Goal: Task Accomplishment & Management: Use online tool/utility

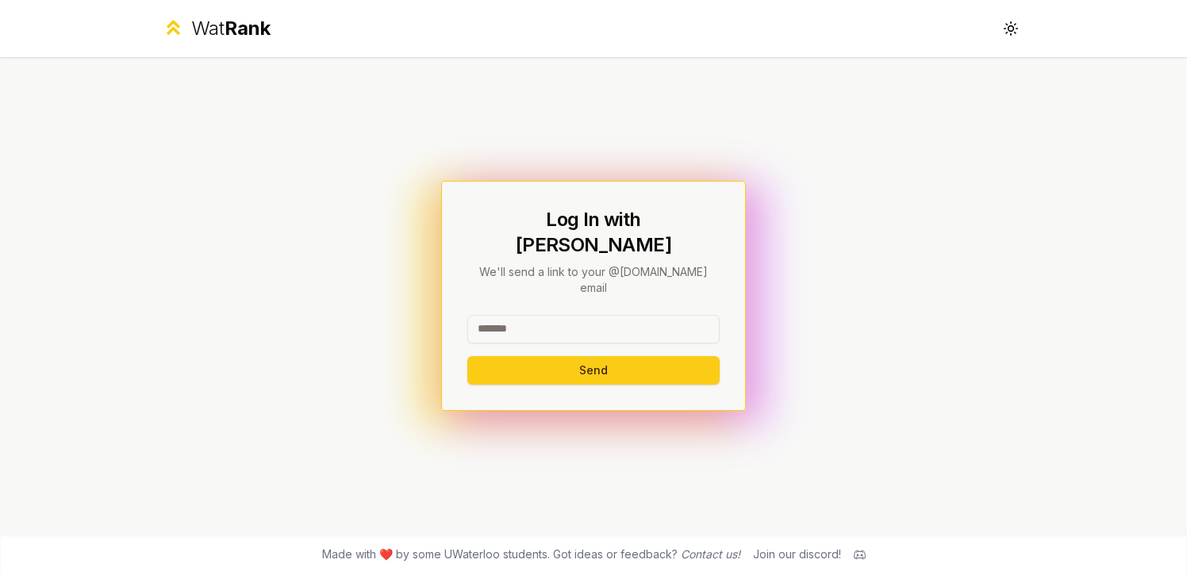
click at [570, 315] on input at bounding box center [593, 329] width 252 height 29
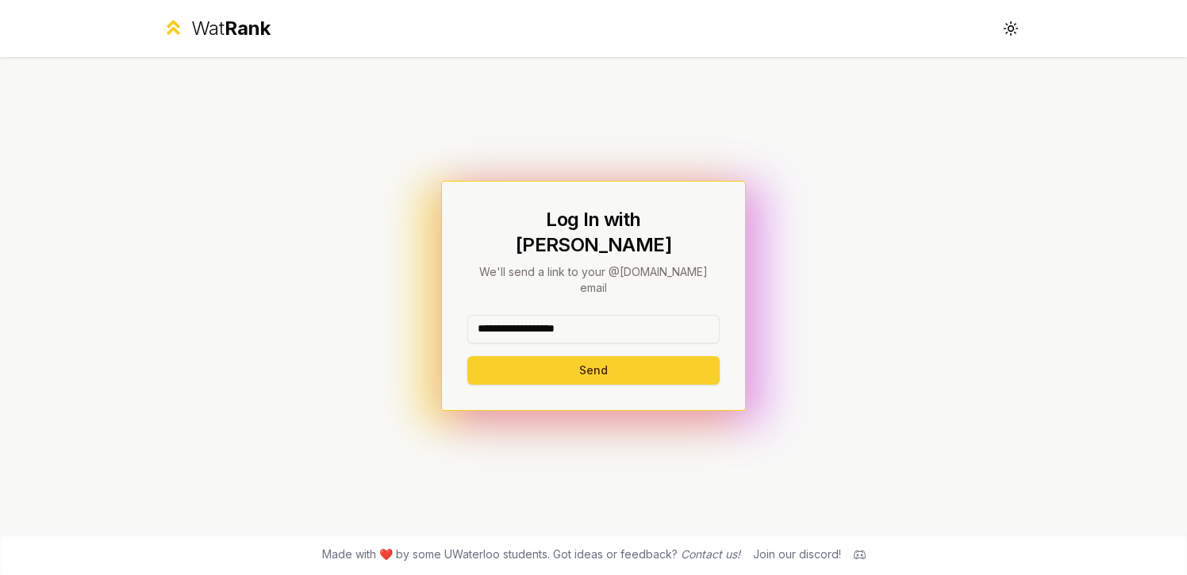
click at [626, 356] on button "Send" at bounding box center [593, 370] width 252 height 29
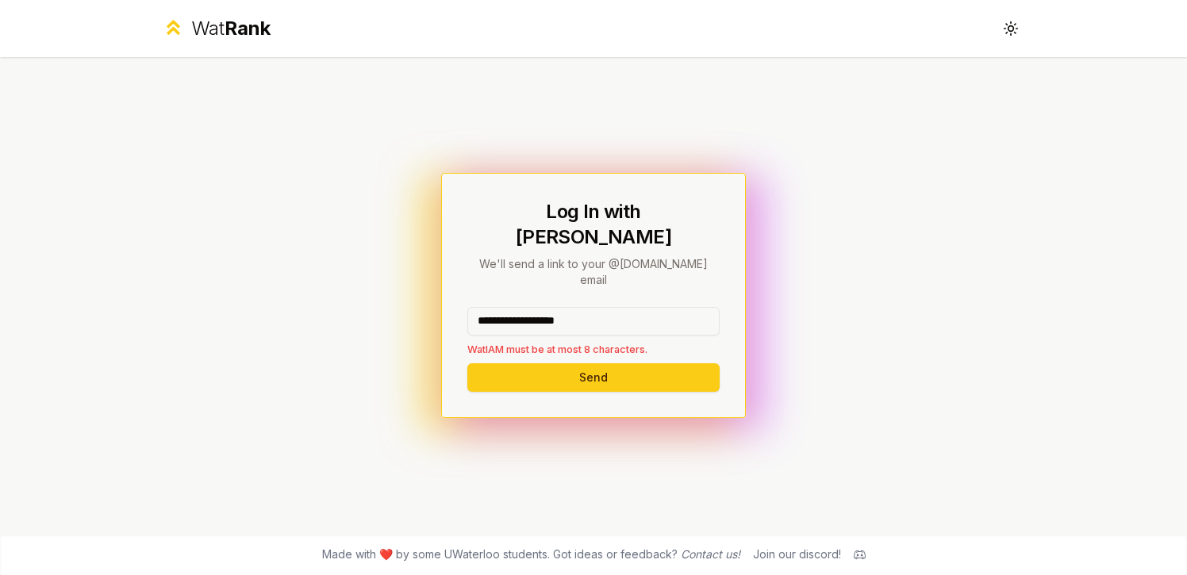
drag, startPoint x: 525, startPoint y: 305, endPoint x: 759, endPoint y: 305, distance: 234.1
click at [758, 305] on div "**********" at bounding box center [593, 295] width 914 height 477
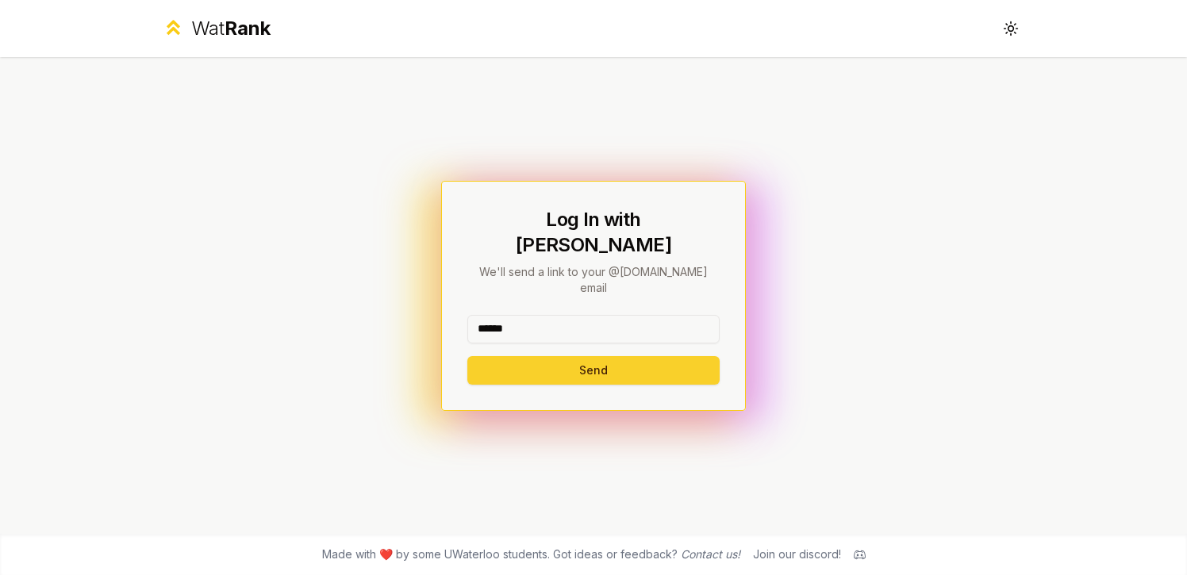
type input "******"
click at [508, 358] on button "Send" at bounding box center [593, 370] width 252 height 29
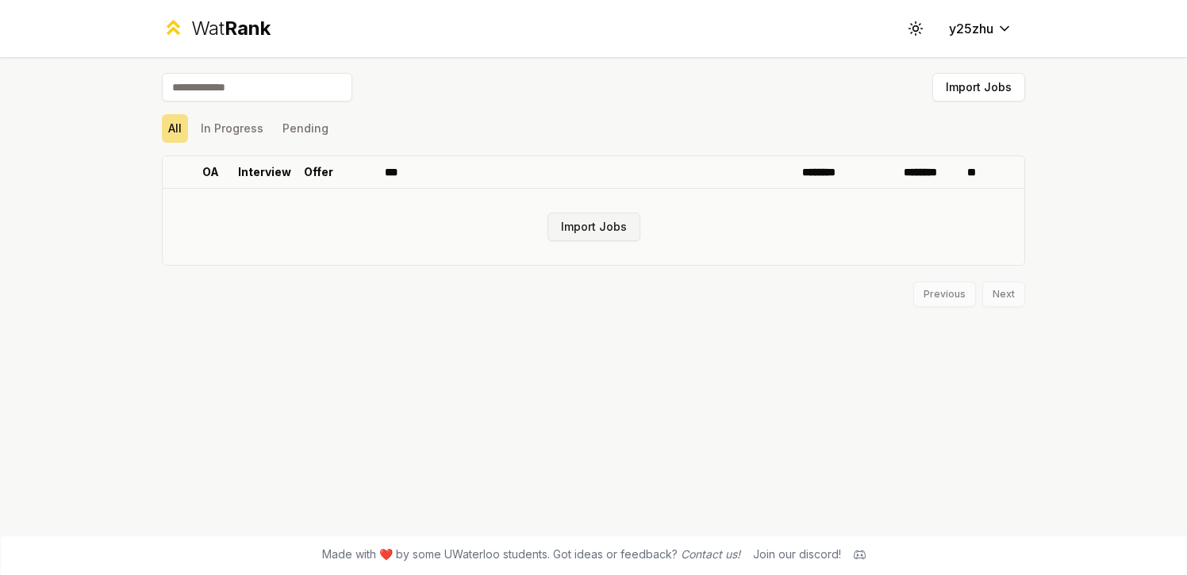
click at [604, 234] on button "Import Jobs" at bounding box center [593, 227] width 93 height 29
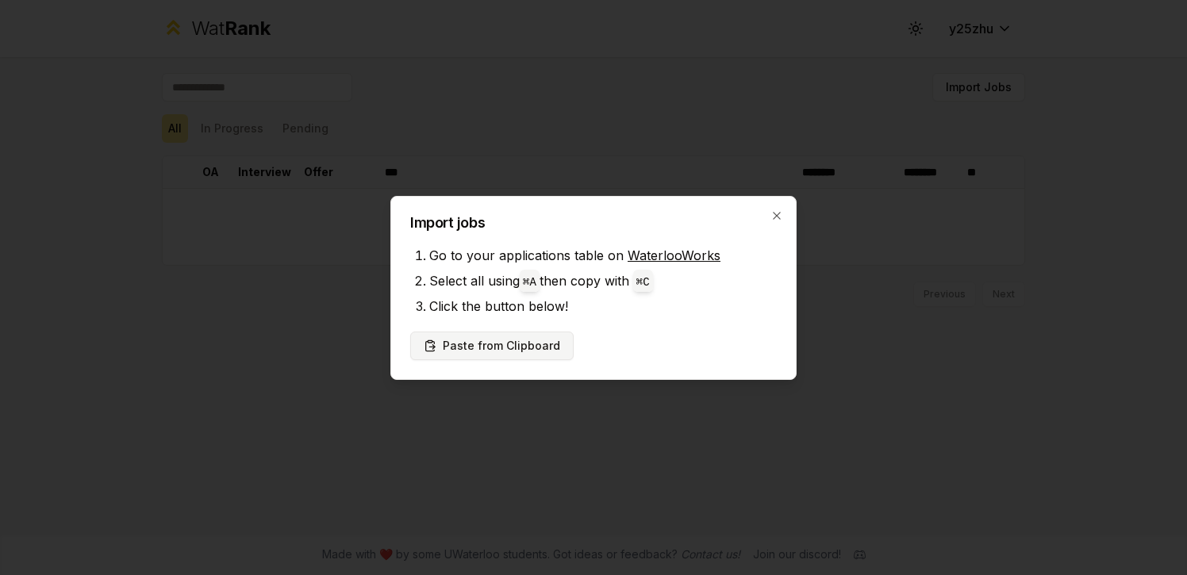
click at [533, 342] on button "Paste from Clipboard" at bounding box center [491, 346] width 163 height 29
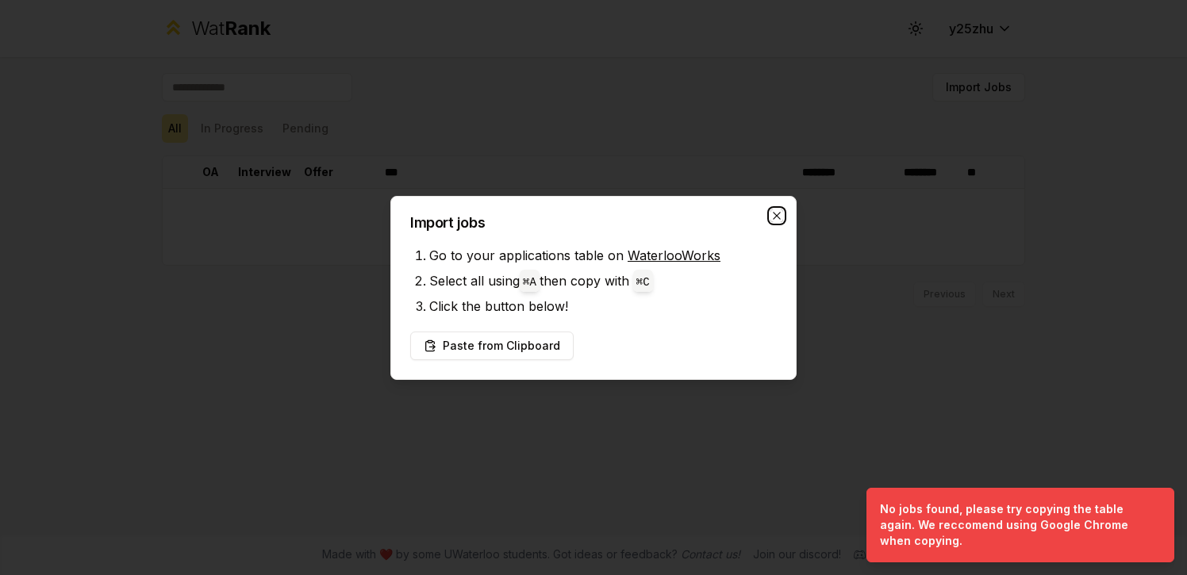
click at [773, 212] on icon "button" at bounding box center [776, 215] width 13 height 13
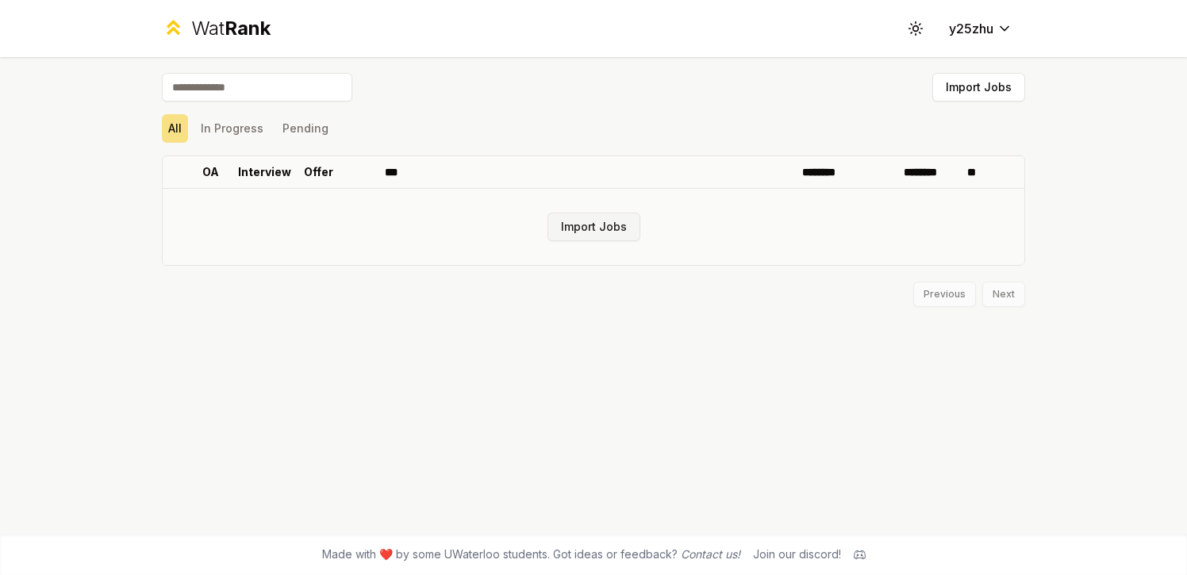
click at [563, 215] on button "Import Jobs" at bounding box center [593, 227] width 93 height 29
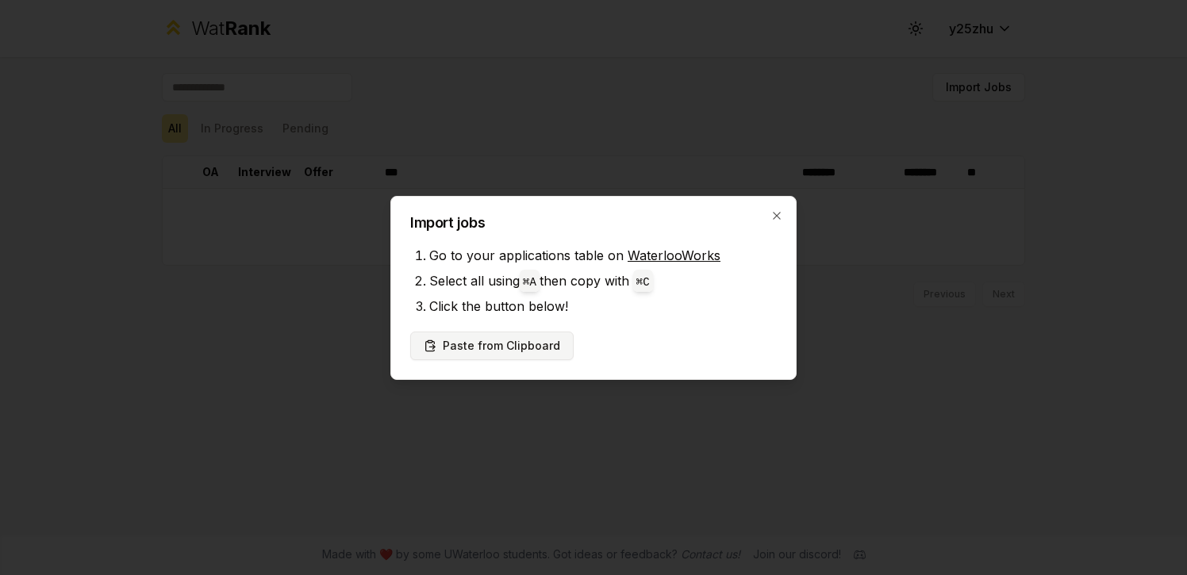
click at [520, 347] on button "Paste from Clipboard" at bounding box center [491, 346] width 163 height 29
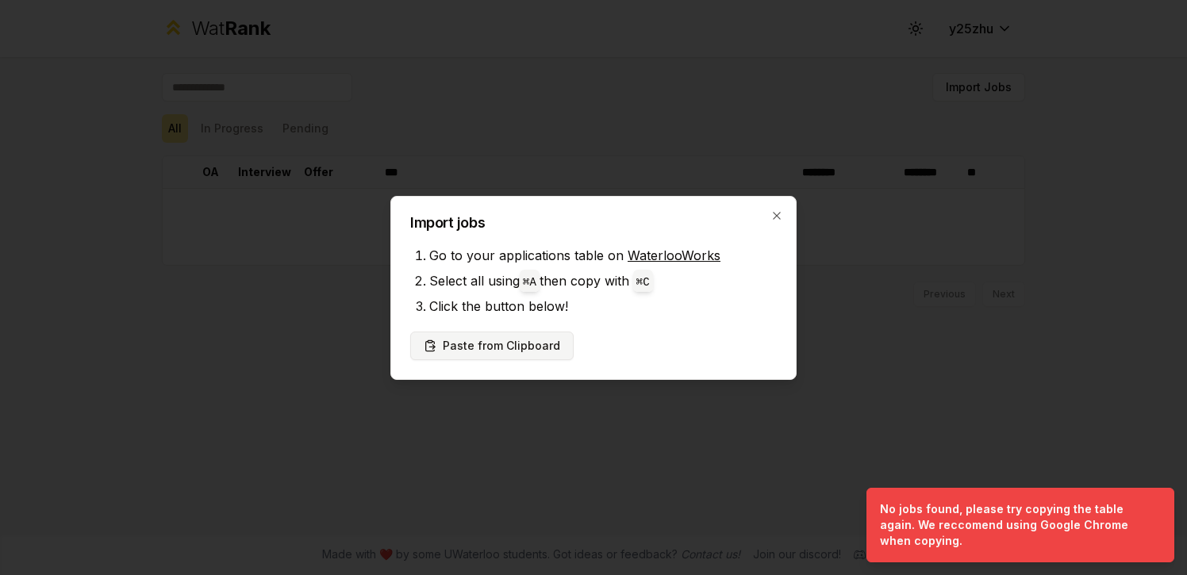
click at [520, 347] on button "Paste from Clipboard" at bounding box center [491, 346] width 163 height 29
click at [516, 298] on li "Click the button below!" at bounding box center [603, 306] width 348 height 25
click at [781, 214] on icon "button" at bounding box center [776, 215] width 13 height 13
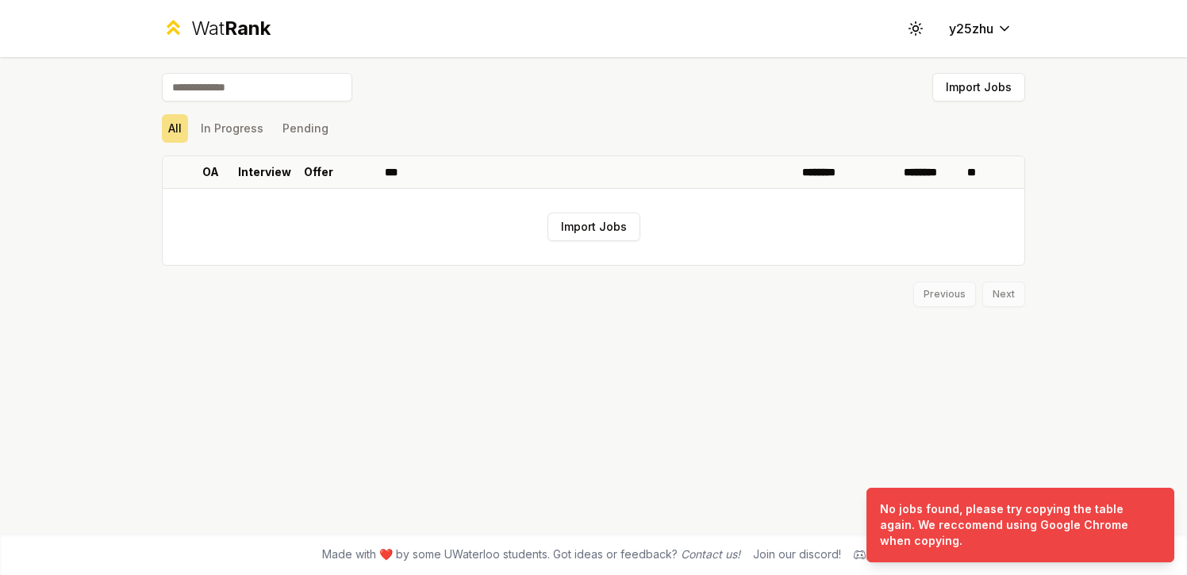
click at [630, 332] on div "Import Jobs All In Progress Pending OA Interview Offer *** ******** ******** **…" at bounding box center [593, 295] width 914 height 477
click at [603, 236] on button "Import Jobs" at bounding box center [593, 227] width 93 height 29
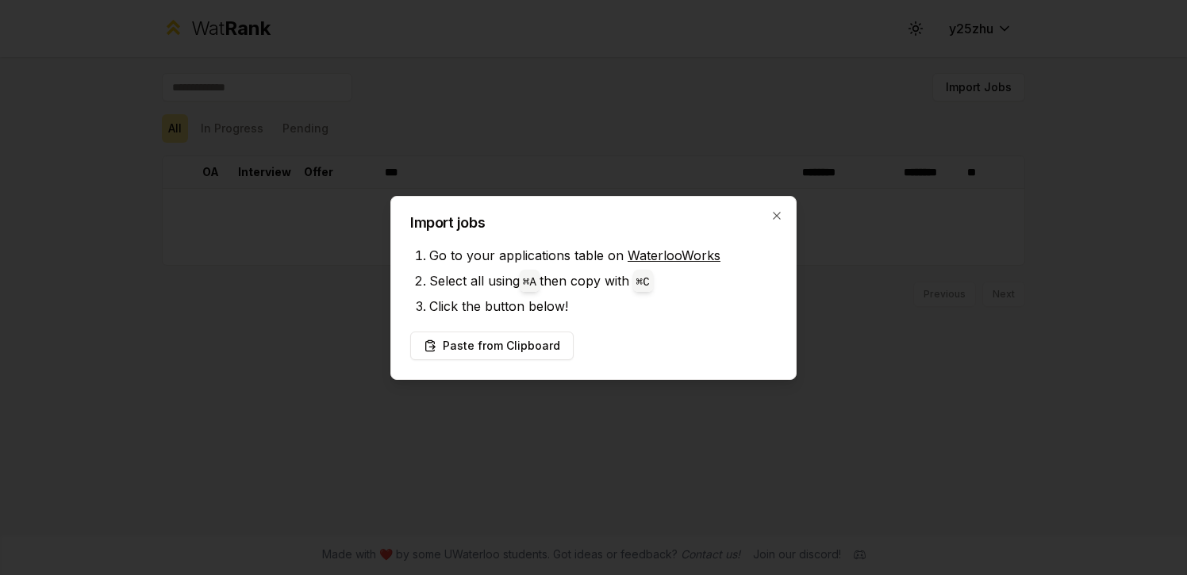
click at [622, 321] on div "Import jobs Go to your applications table on WaterlooWorks Select all using ⌘ A…" at bounding box center [593, 288] width 406 height 184
click at [525, 332] on button "Paste from Clipboard" at bounding box center [491, 346] width 163 height 29
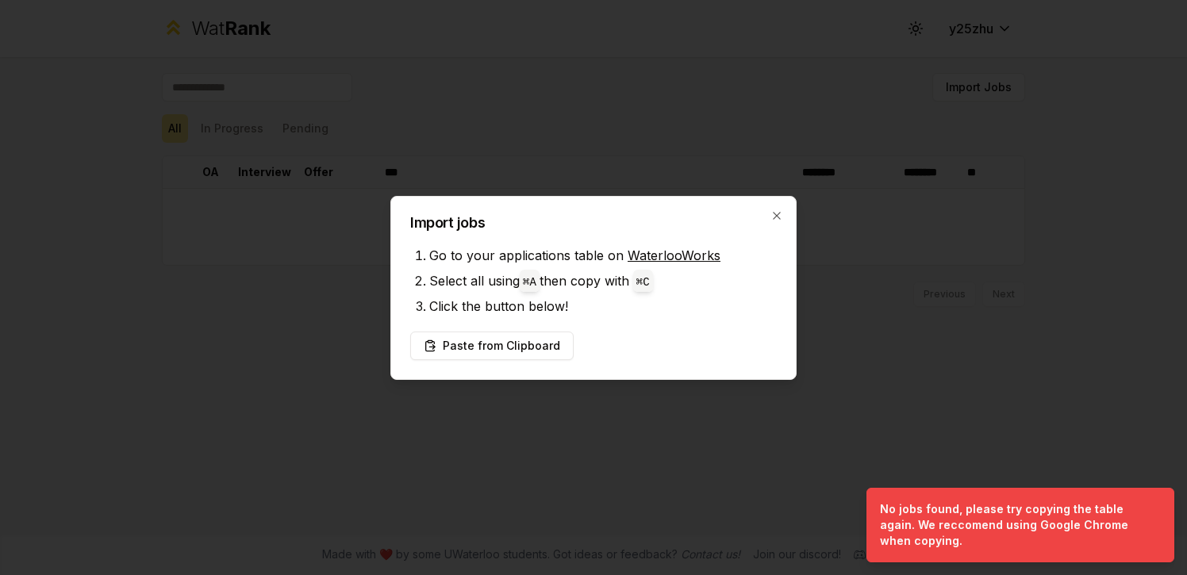
click at [579, 290] on li "Select all using ⌘ A then copy with ⌘ C" at bounding box center [603, 280] width 348 height 25
click at [774, 215] on icon "button" at bounding box center [776, 215] width 13 height 13
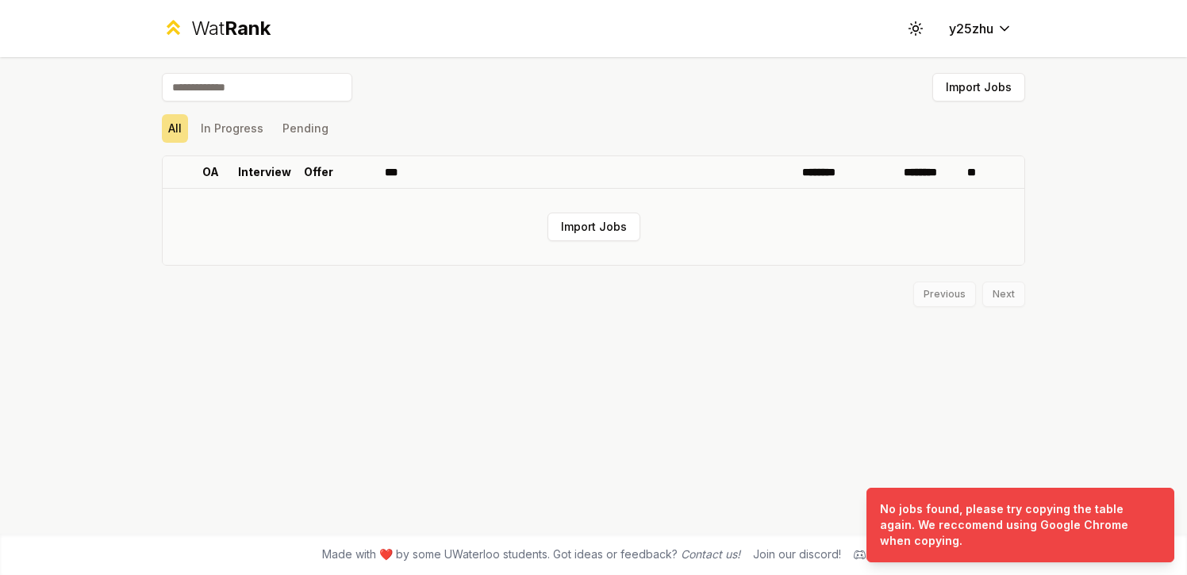
click at [696, 223] on td "Import Jobs" at bounding box center [594, 227] width 862 height 76
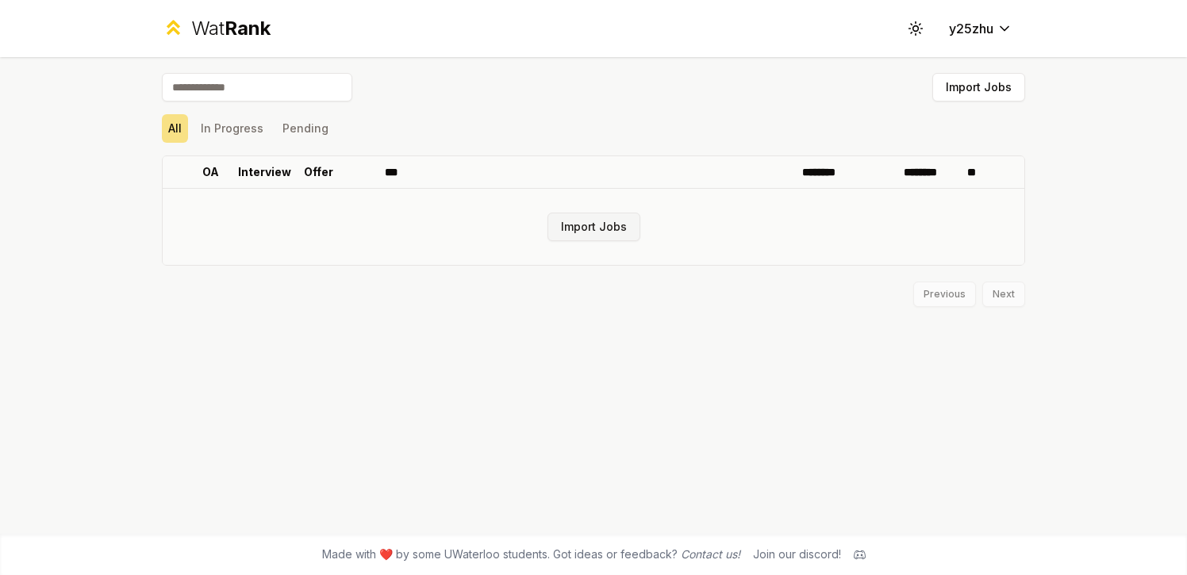
click at [612, 231] on button "Import Jobs" at bounding box center [593, 227] width 93 height 29
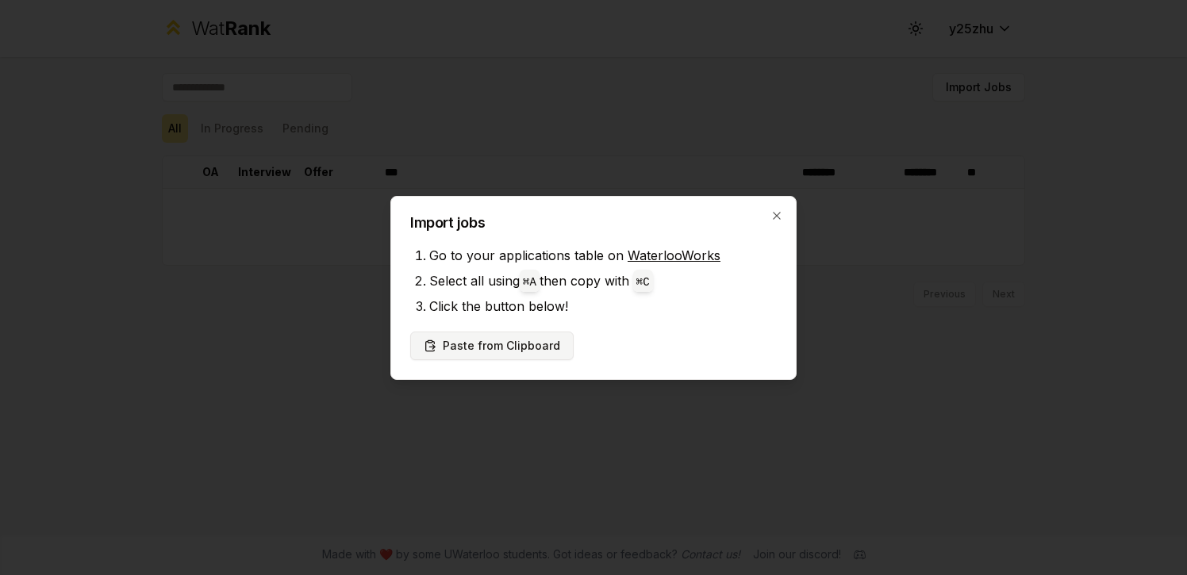
click at [540, 341] on button "Paste from Clipboard" at bounding box center [491, 346] width 163 height 29
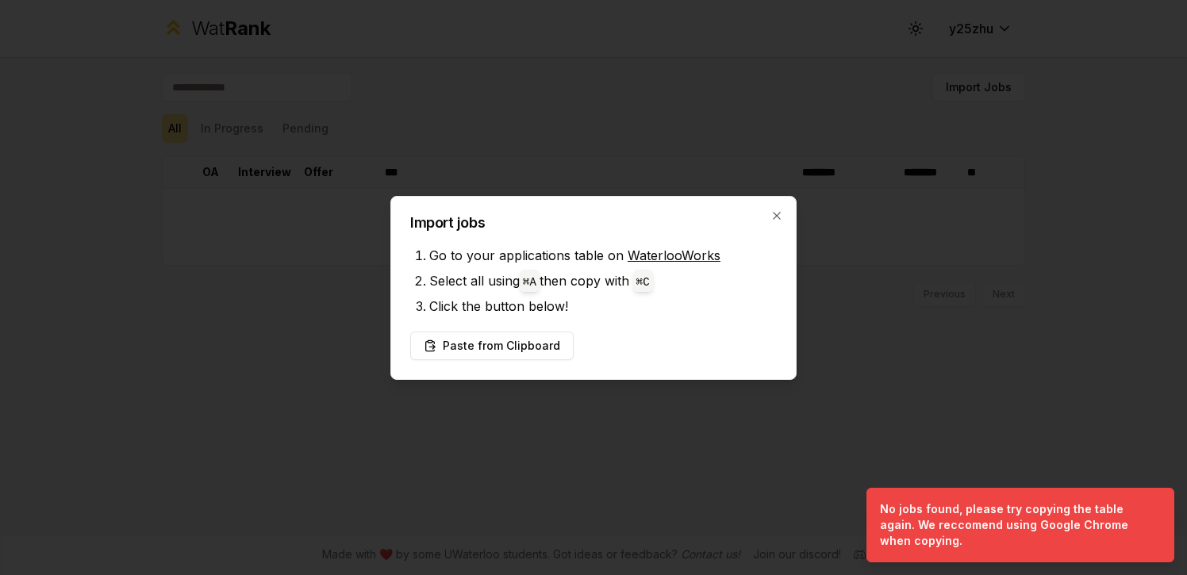
click at [582, 318] on div "Import jobs Go to your applications table on WaterlooWorks Select all using ⌘ A…" at bounding box center [593, 288] width 406 height 184
click at [524, 358] on button "Paste from Clipboard" at bounding box center [491, 346] width 163 height 29
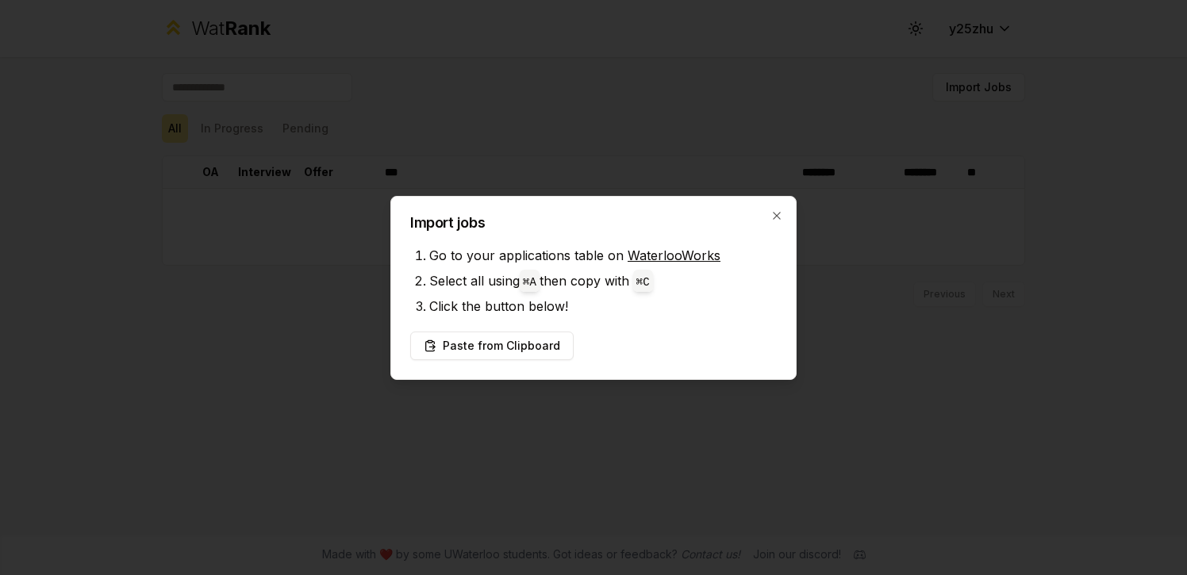
click at [791, 205] on div "Import jobs Go to your applications table on WaterlooWorks Select all using ⌘ A…" at bounding box center [593, 288] width 406 height 184
click at [778, 214] on icon "button" at bounding box center [776, 215] width 13 height 13
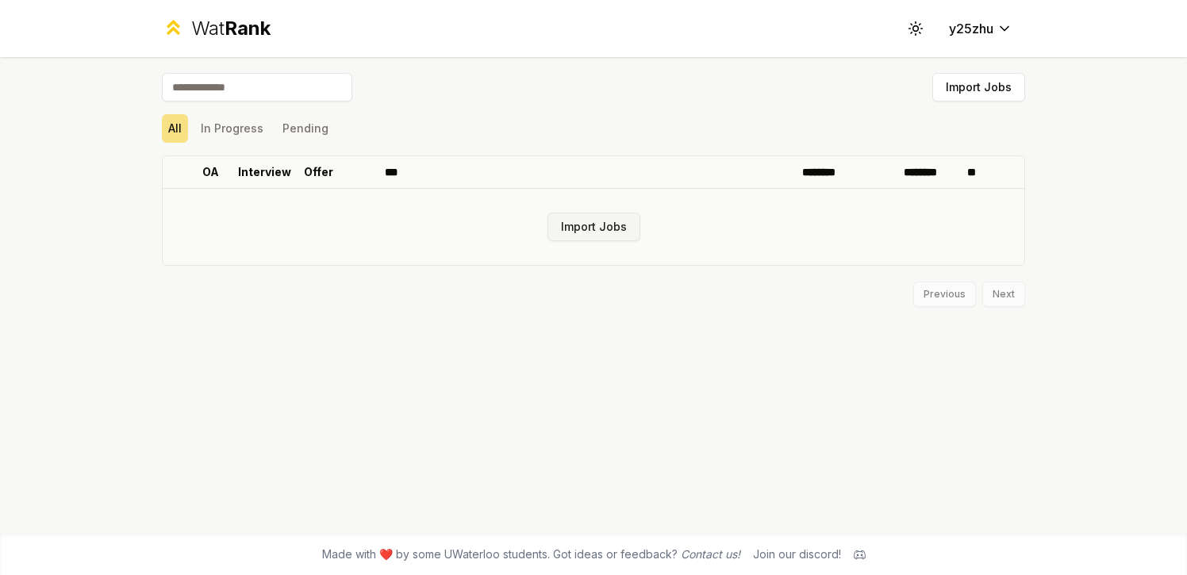
click at [613, 225] on button "Import Jobs" at bounding box center [593, 227] width 93 height 29
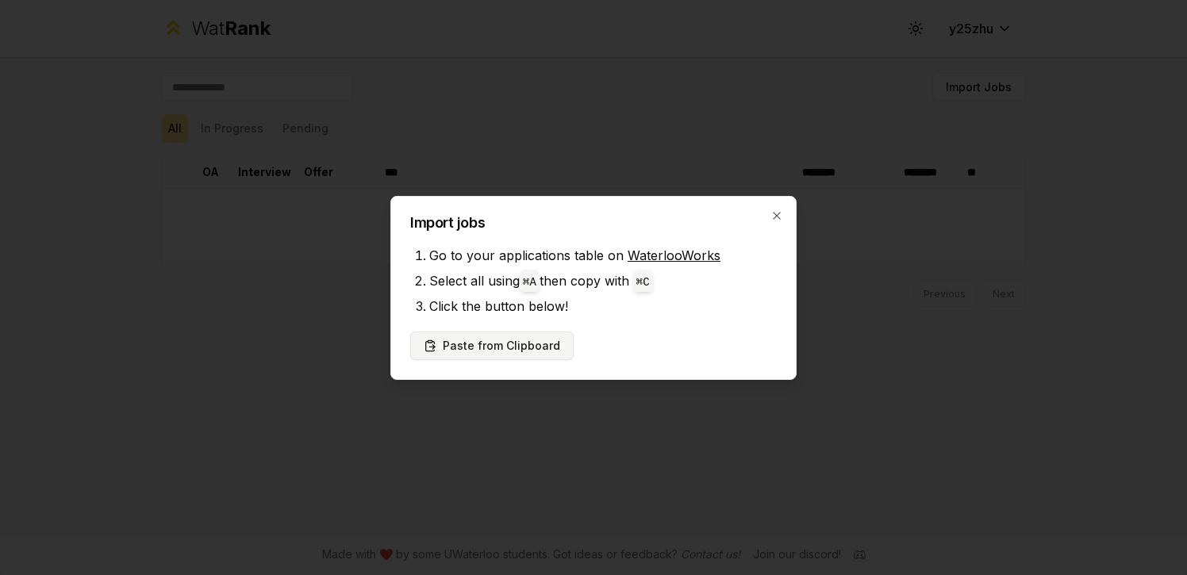
click at [533, 351] on button "Paste from Clipboard" at bounding box center [491, 346] width 163 height 29
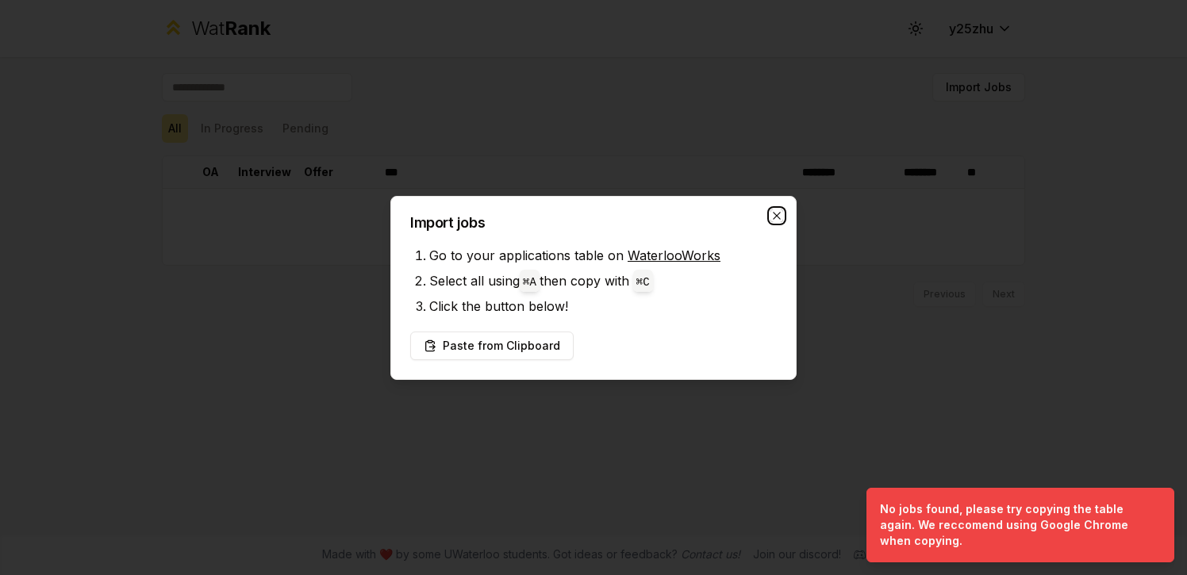
click at [770, 211] on icon "button" at bounding box center [776, 215] width 13 height 13
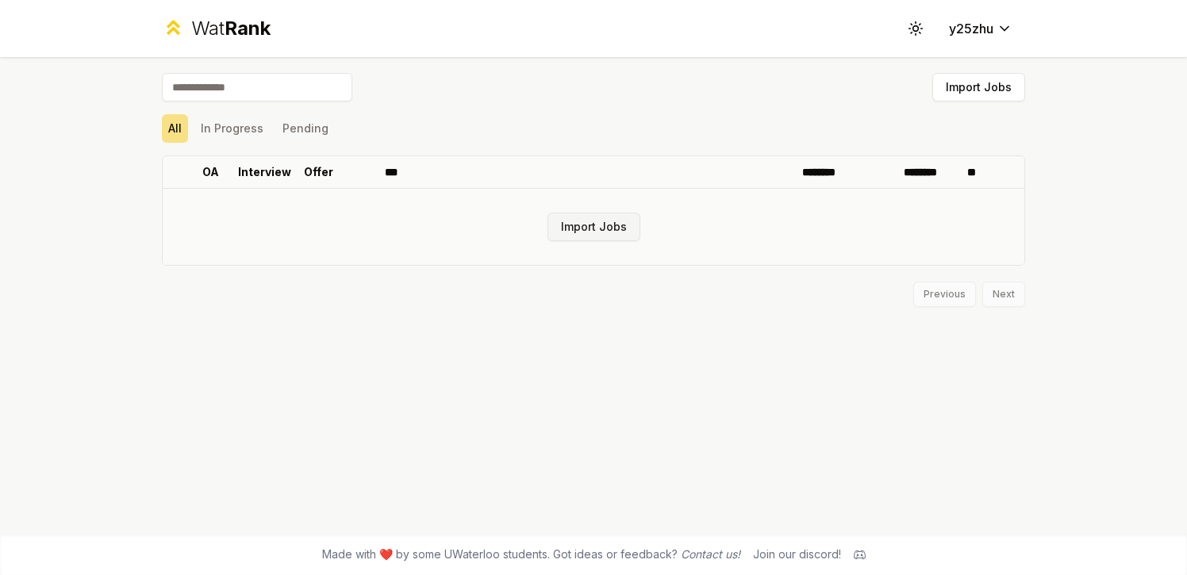
click at [581, 230] on button "Import Jobs" at bounding box center [593, 227] width 93 height 29
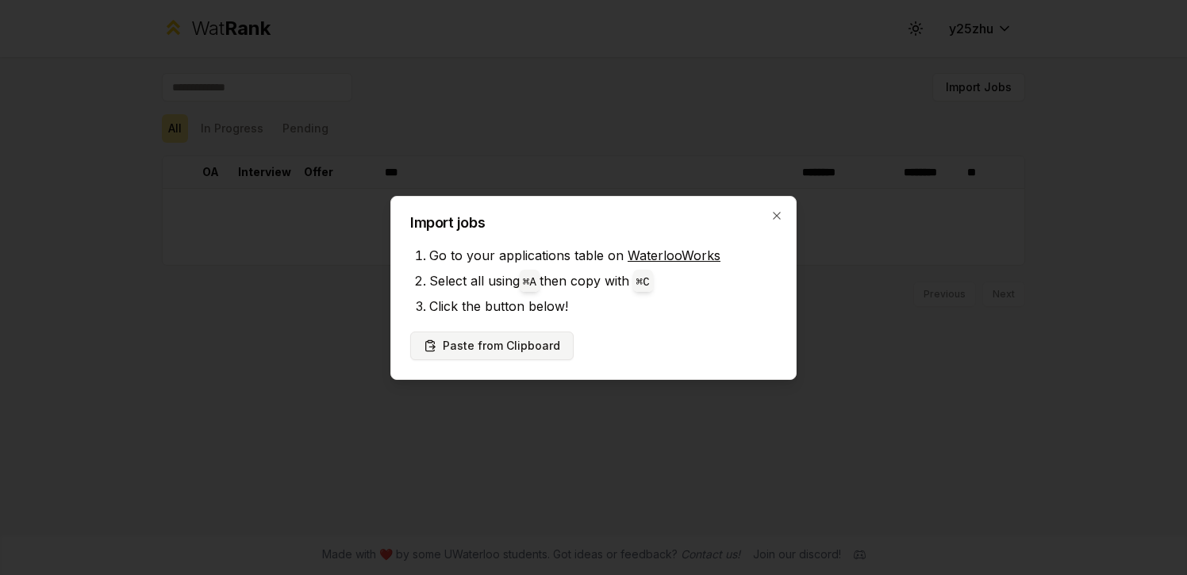
click at [527, 346] on button "Paste from Clipboard" at bounding box center [491, 346] width 163 height 29
